Goal: Information Seeking & Learning: Find specific fact

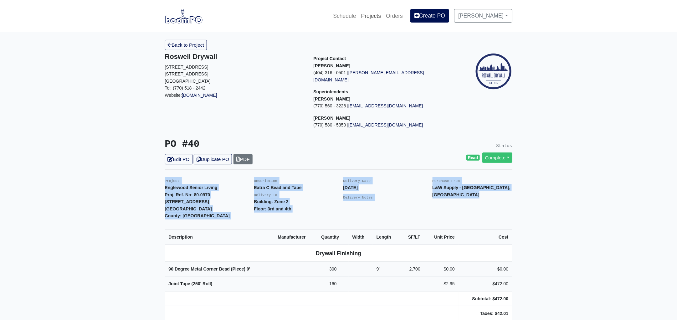
click at [375, 14] on link "Projects" at bounding box center [370, 16] width 25 height 14
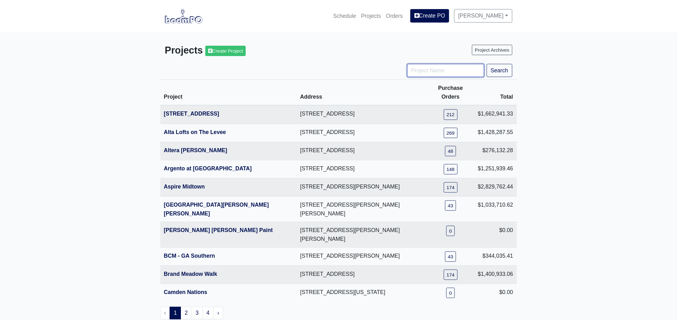
click at [421, 69] on input "Project Name" at bounding box center [445, 70] width 77 height 13
type input "hub"
click at [486, 64] on button "Search" at bounding box center [499, 70] width 26 height 13
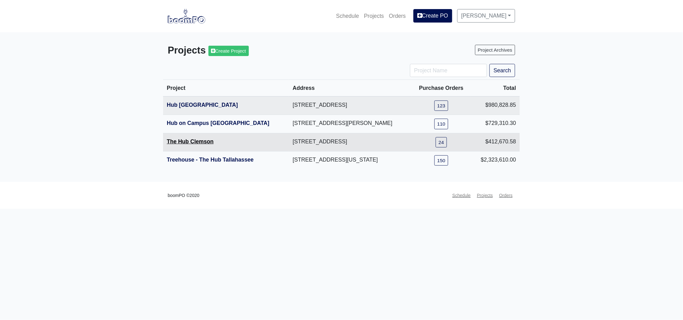
click at [185, 142] on link "The Hub Clemson" at bounding box center [190, 141] width 47 height 6
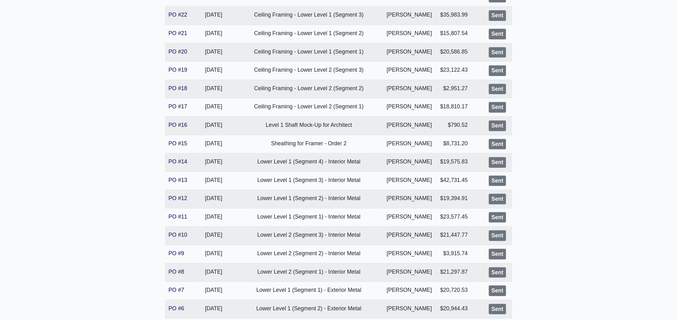
scroll to position [346, 0]
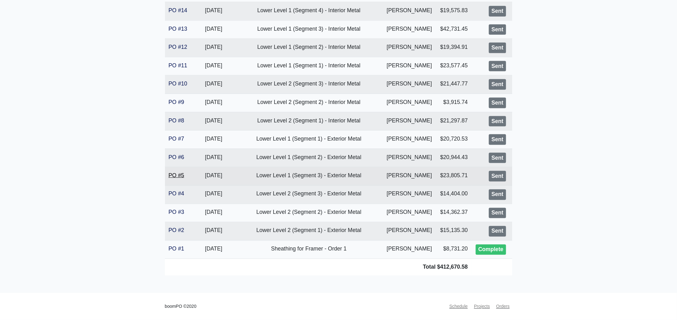
click at [178, 175] on link "PO #5" at bounding box center [177, 175] width 16 height 6
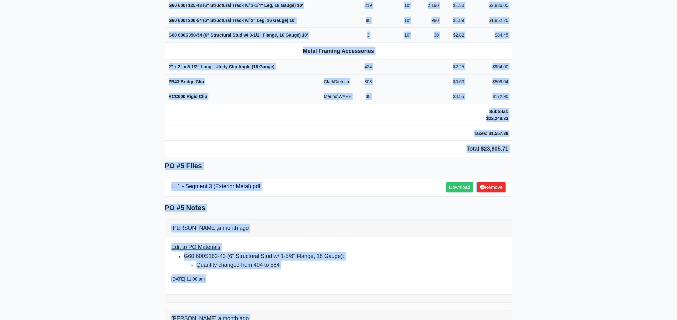
scroll to position [401, 0]
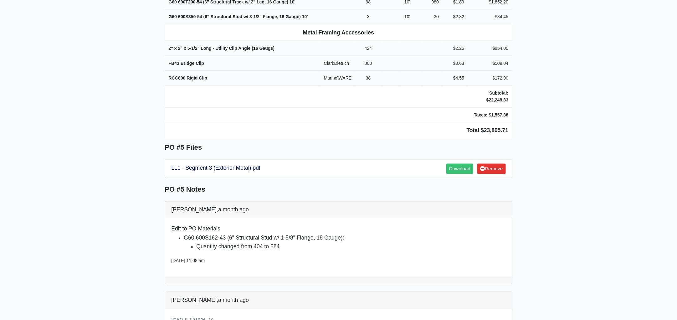
drag, startPoint x: 163, startPoint y: 56, endPoint x: 590, endPoint y: 113, distance: 430.8
click at [590, 113] on main "Back to Project Roswell Drywall 7000 Peachtree Dunwoody Rd NE Building 5, Suite…" at bounding box center [338, 43] width 677 height 825
copy div "Project The Hub Clemson Proj. Ref. No: 80-0976 200 Keowee Trail Clemson, SC 296…"
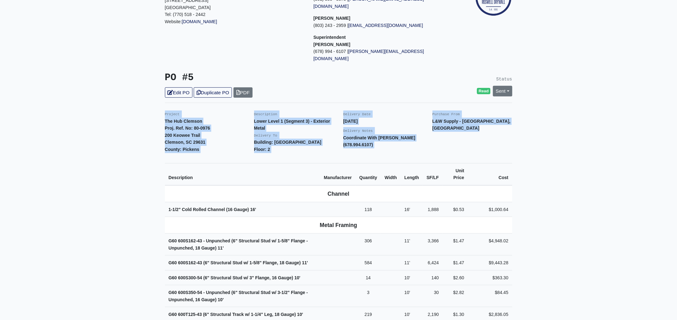
scroll to position [0, 0]
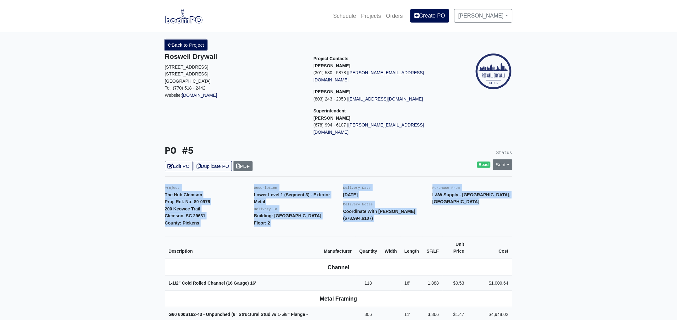
click at [179, 44] on link "Back to Project" at bounding box center [186, 45] width 42 height 10
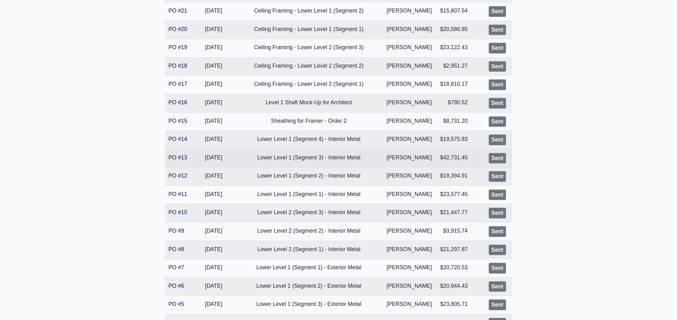
scroll to position [234, 0]
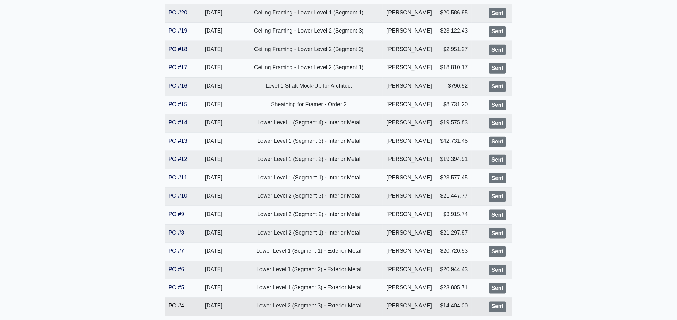
click at [177, 304] on link "PO #4" at bounding box center [177, 305] width 16 height 6
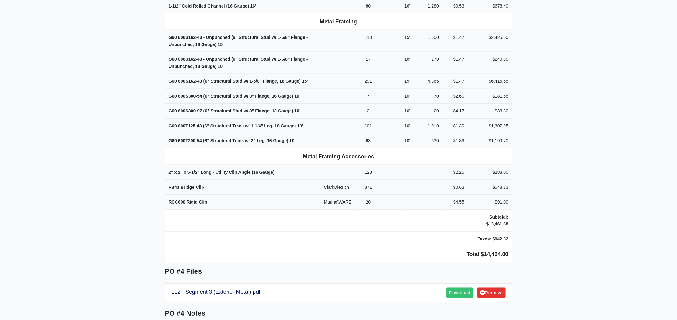
scroll to position [329, 0]
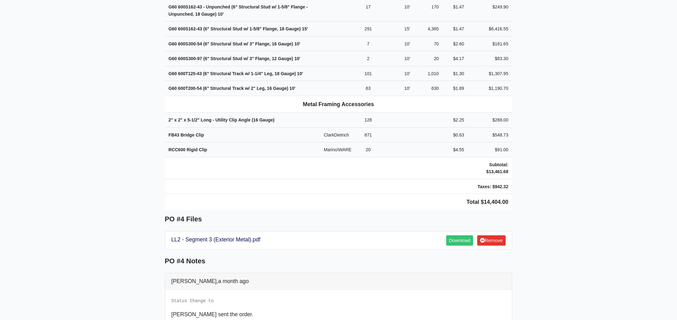
drag, startPoint x: 160, startPoint y: 54, endPoint x: 536, endPoint y: 193, distance: 400.0
click at [536, 193] on main "Back to Project Roswell Drywall 7000 Peachtree Dunwoody Rd NE Building 5, Suite…" at bounding box center [338, 70] width 677 height 734
copy div "Project The Hub Clemson Proj. Ref. No: 80-0976 200 Keowee Trail Clemson, SC 296…"
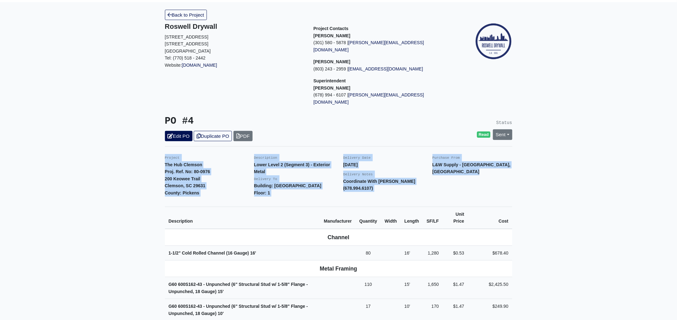
scroll to position [0, 0]
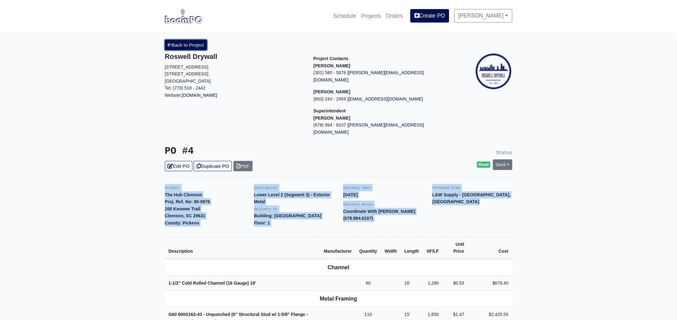
click at [179, 43] on link "Back to Project" at bounding box center [186, 45] width 42 height 10
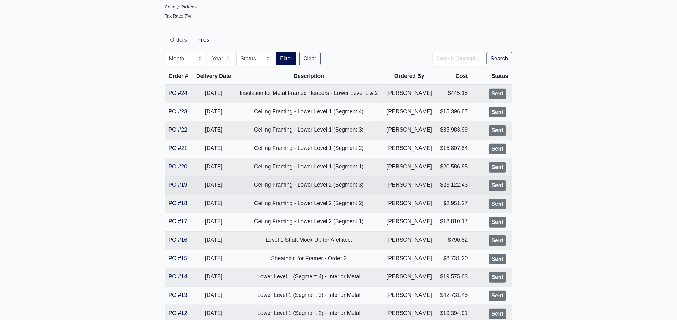
scroll to position [156, 0]
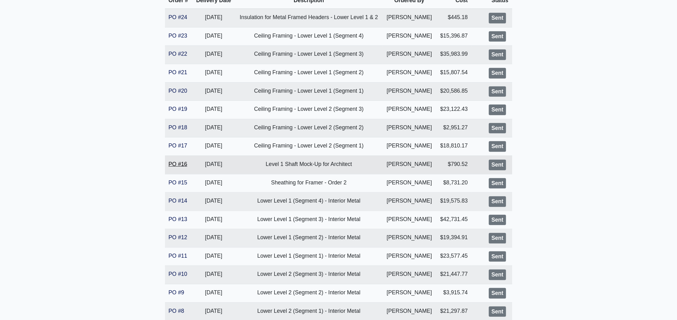
click at [176, 163] on link "PO #16" at bounding box center [178, 164] width 19 height 6
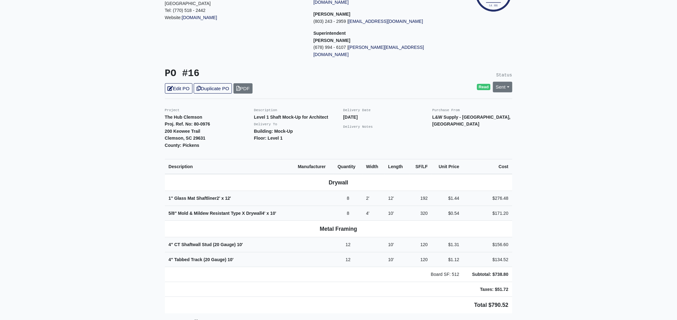
scroll to position [78, 0]
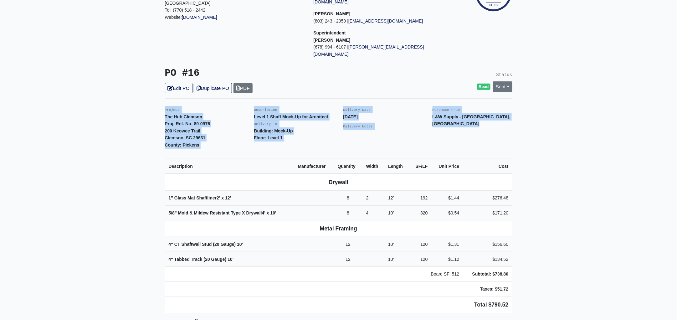
drag, startPoint x: 163, startPoint y: 94, endPoint x: 546, endPoint y: 286, distance: 428.6
copy div "Project The Hub Clemson Proj. Ref. No: [PHONE_NUMBER] Keowee Trail Clemson, [GE…"
